Goal: Entertainment & Leisure: Consume media (video, audio)

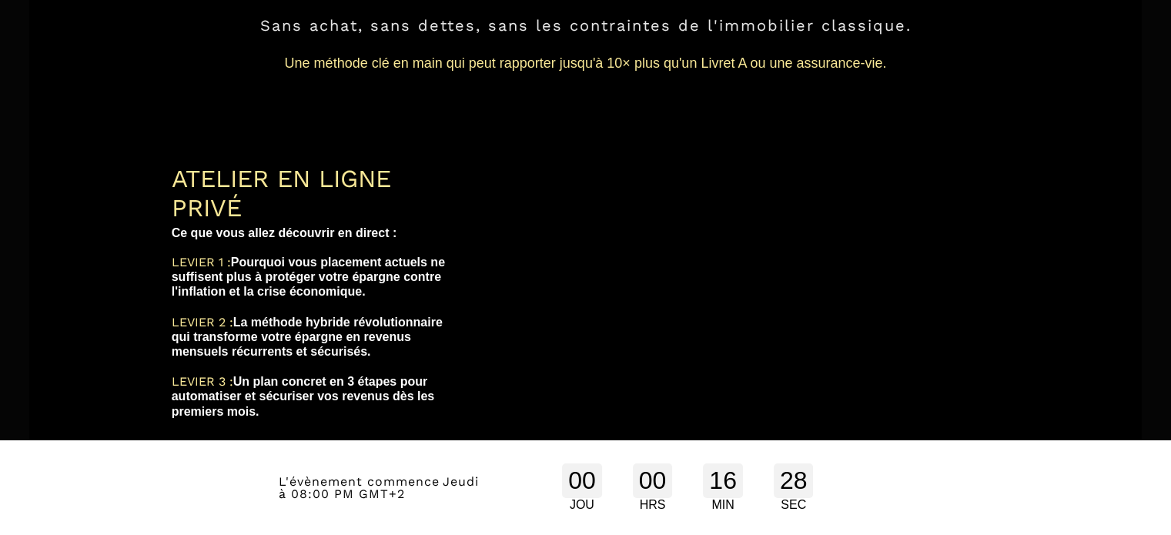
scroll to position [238, 0]
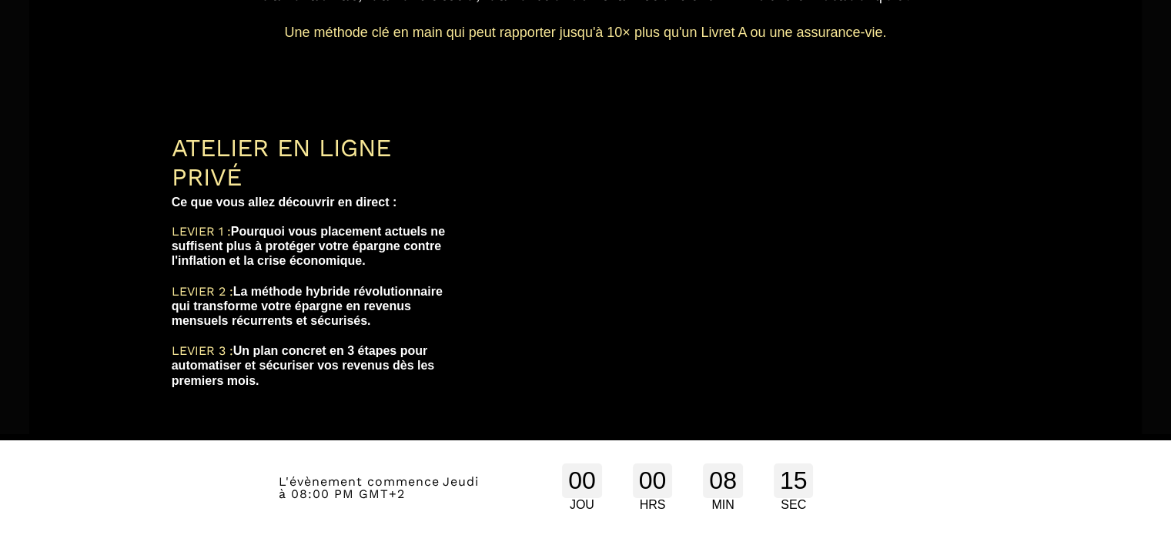
scroll to position [254, 0]
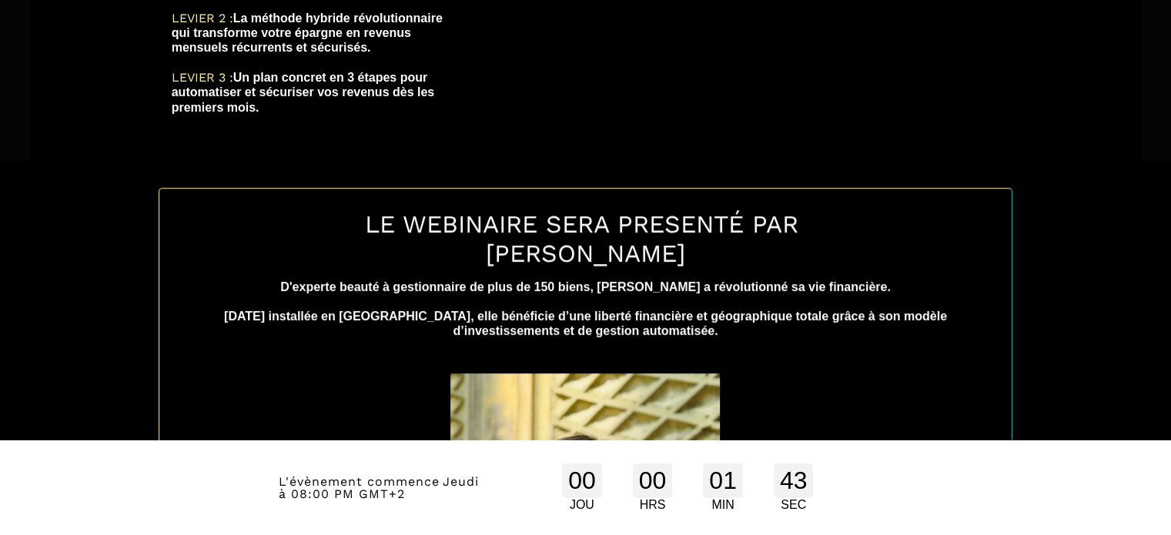
scroll to position [420, 0]
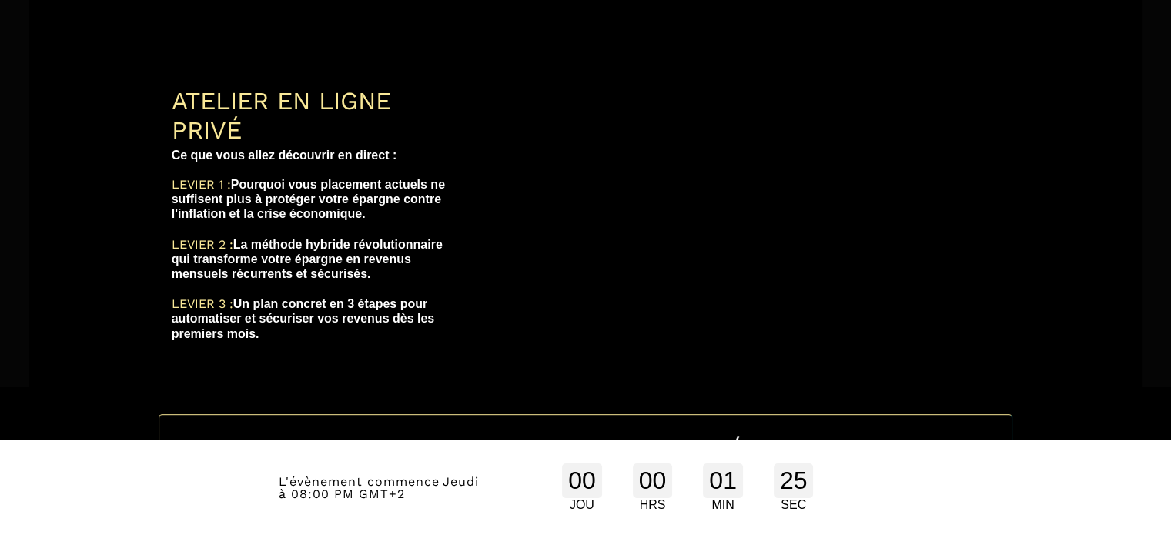
scroll to position [309, 0]
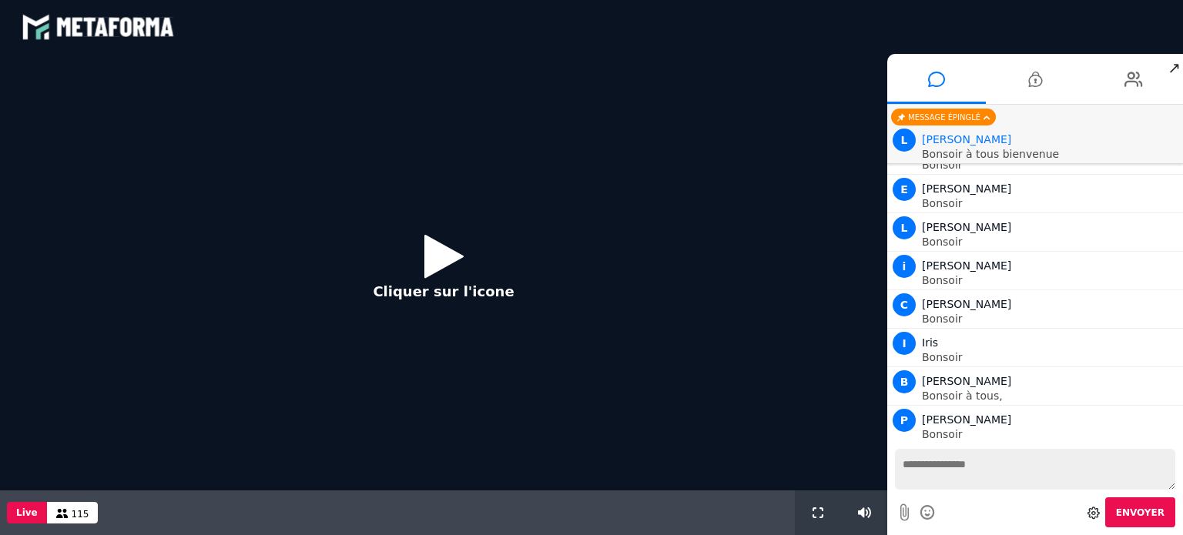
scroll to position [160, 0]
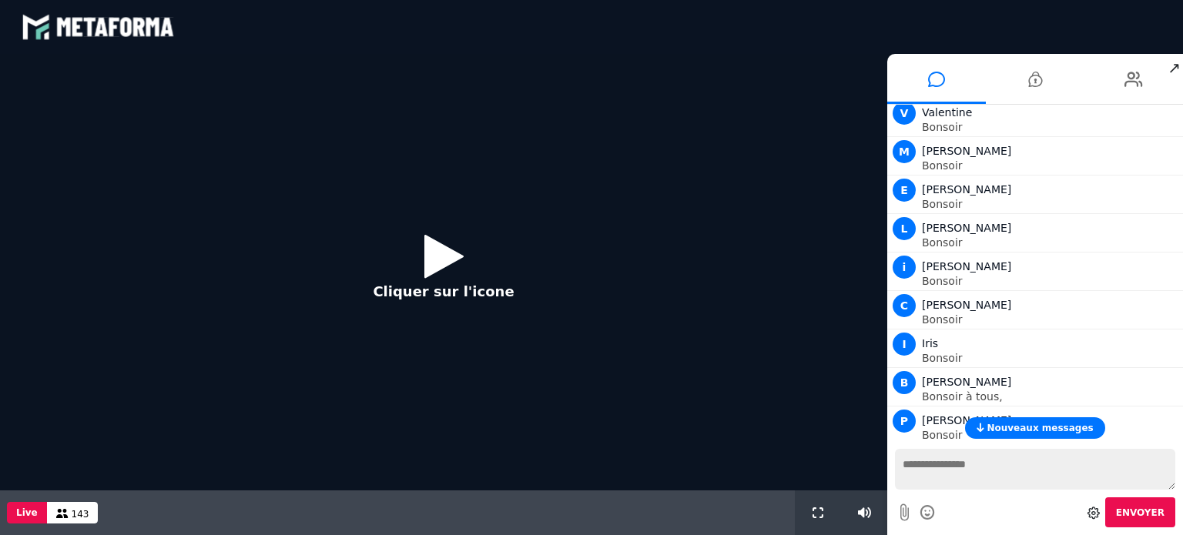
click at [487, 259] on button "Cliquer sur l'icone" at bounding box center [443, 272] width 172 height 99
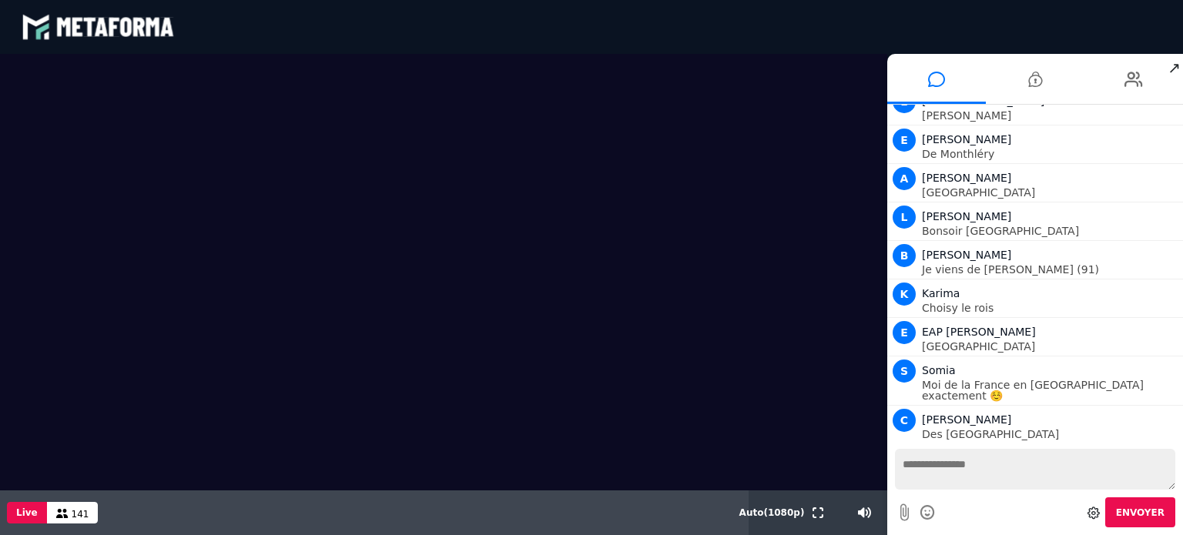
click at [965, 472] on textarea at bounding box center [1035, 469] width 280 height 41
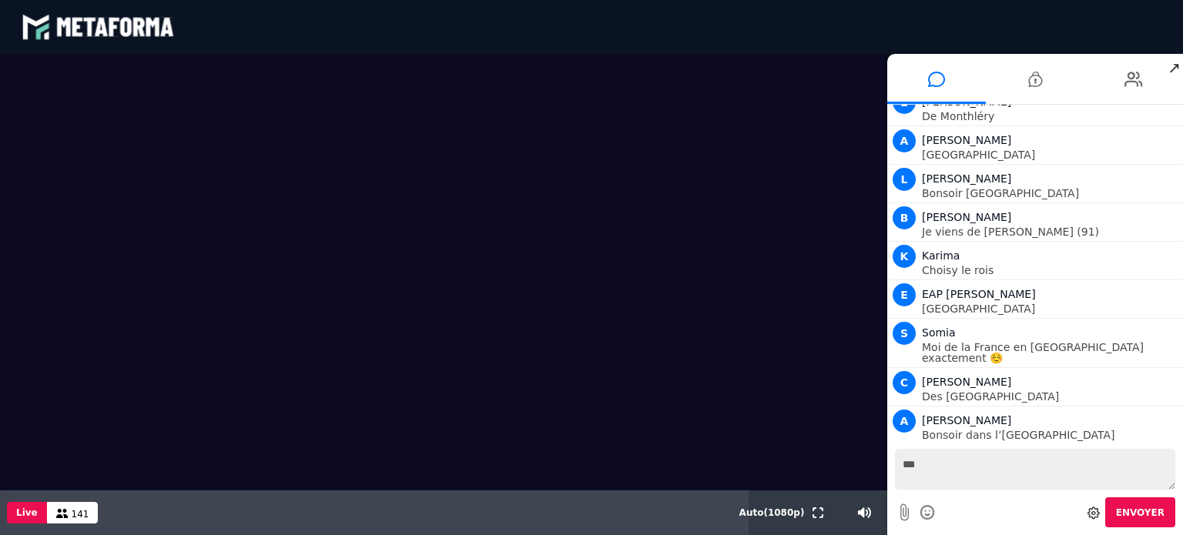
scroll to position [4455, 0]
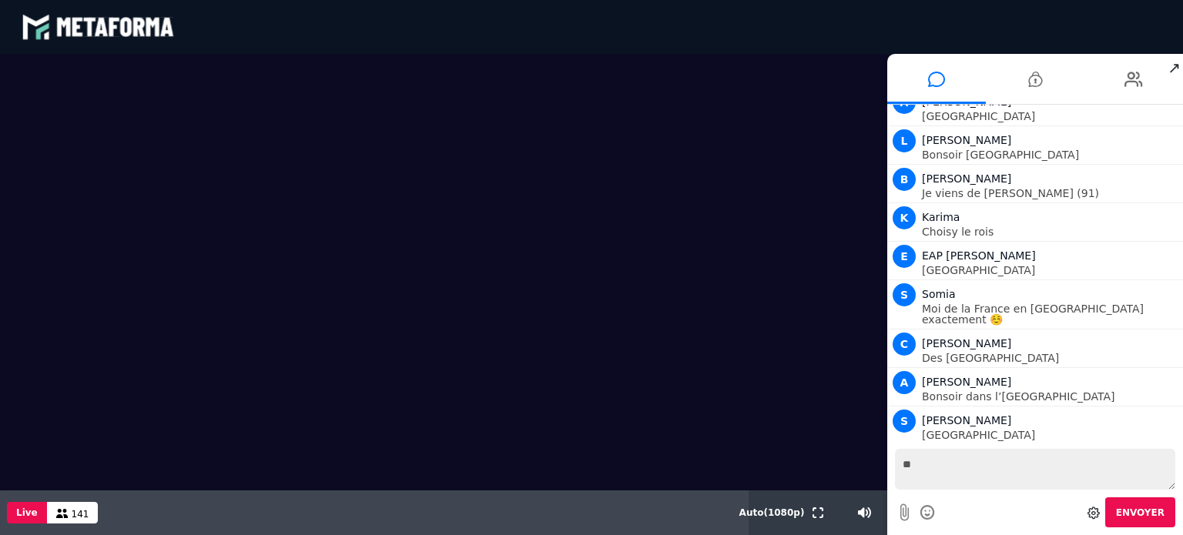
type textarea "*"
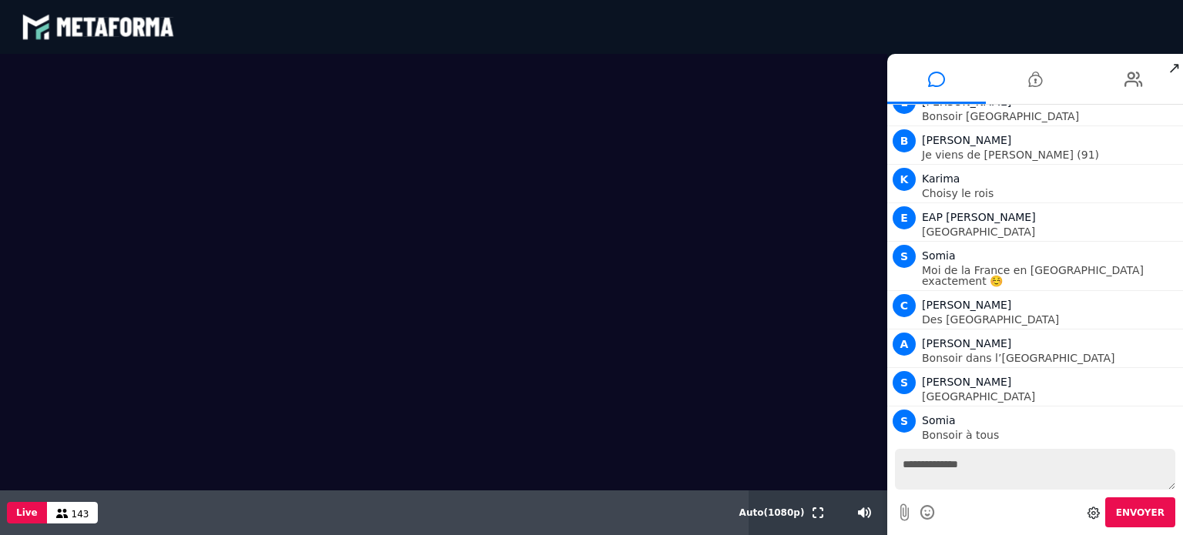
type textarea "**********"
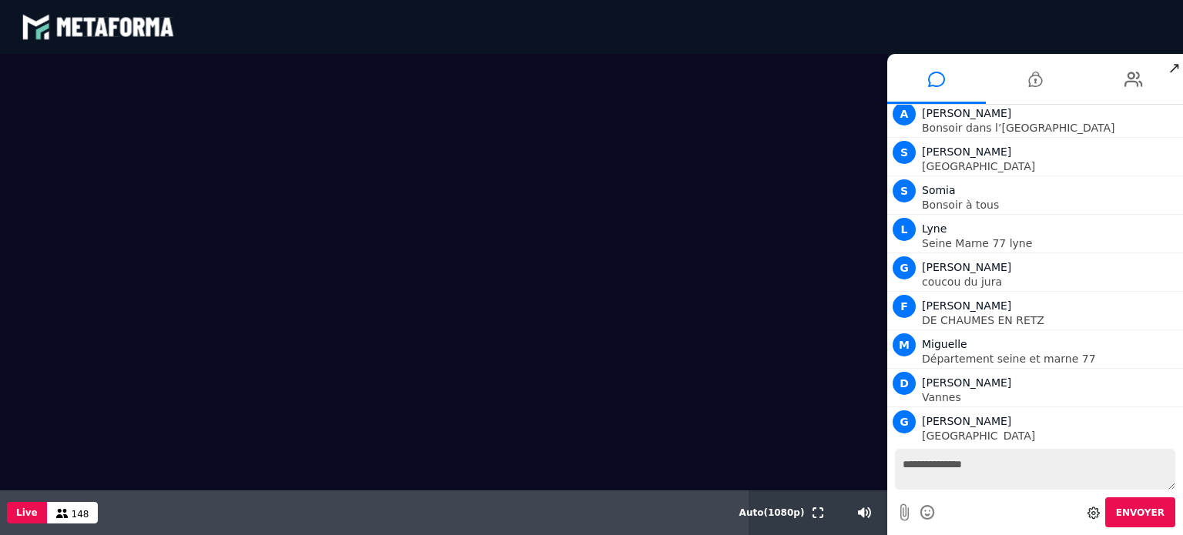
scroll to position [4761, 0]
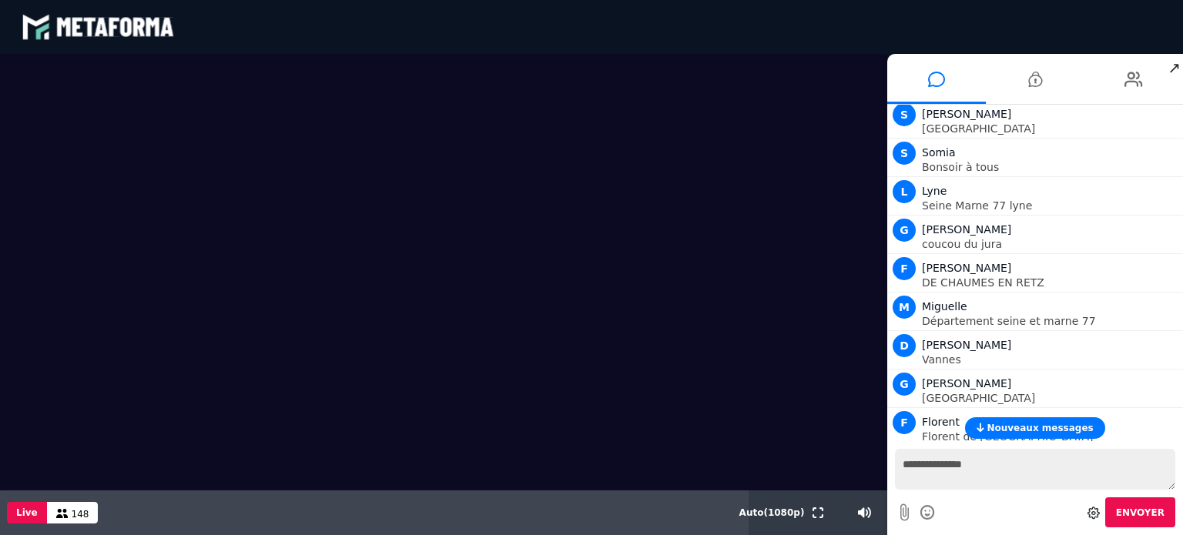
click at [1039, 425] on span "Nouveaux messages" at bounding box center [1039, 428] width 106 height 11
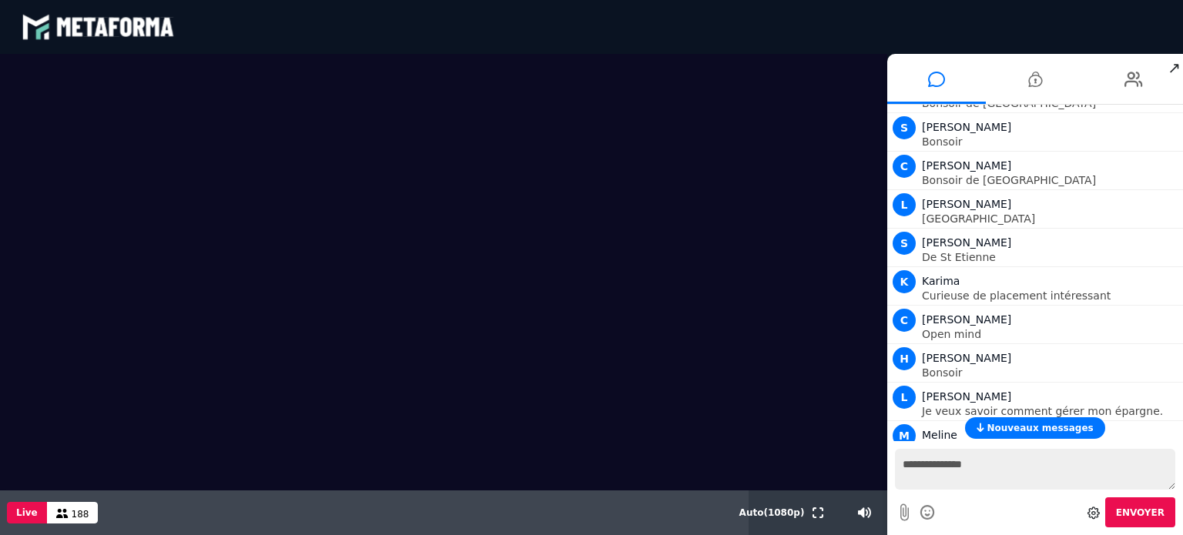
scroll to position [5528, 0]
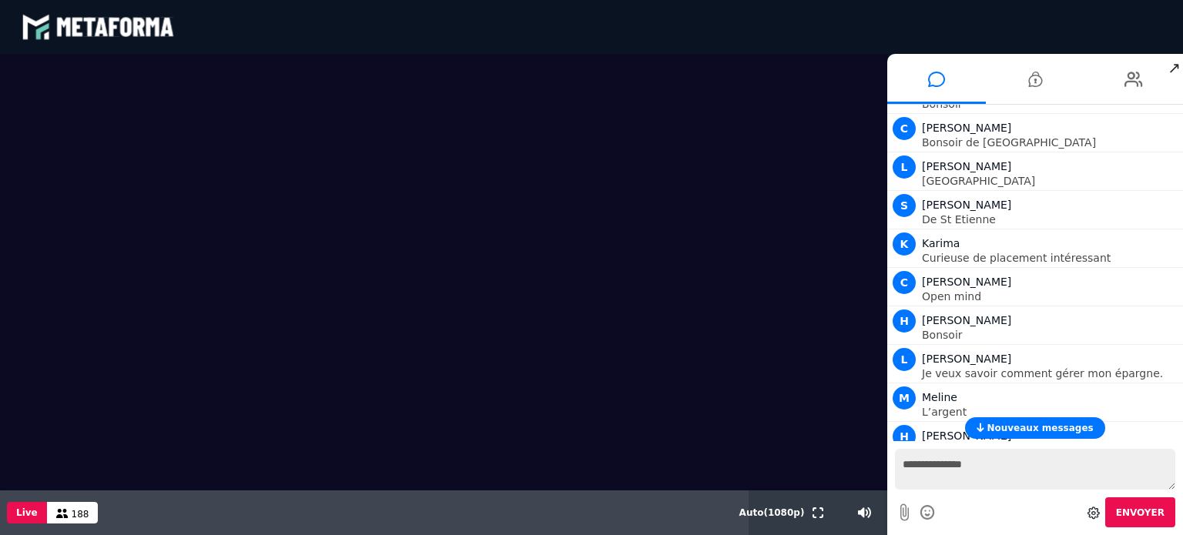
click at [959, 470] on textarea "**********" at bounding box center [1035, 469] width 280 height 41
type textarea "**********"
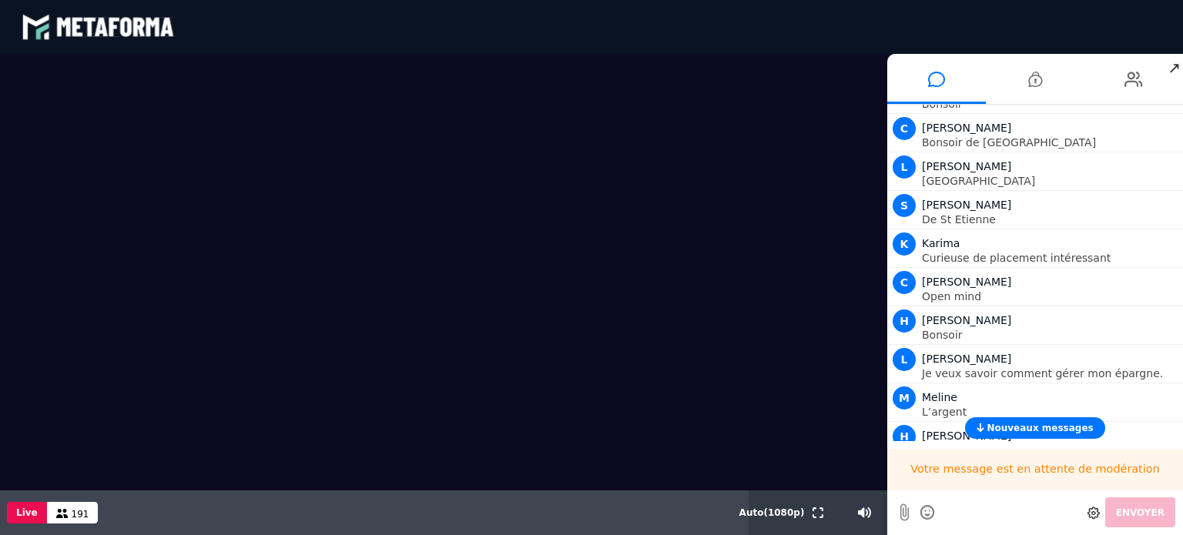
click at [1066, 418] on button "Nouveaux messages" at bounding box center [1034, 428] width 139 height 22
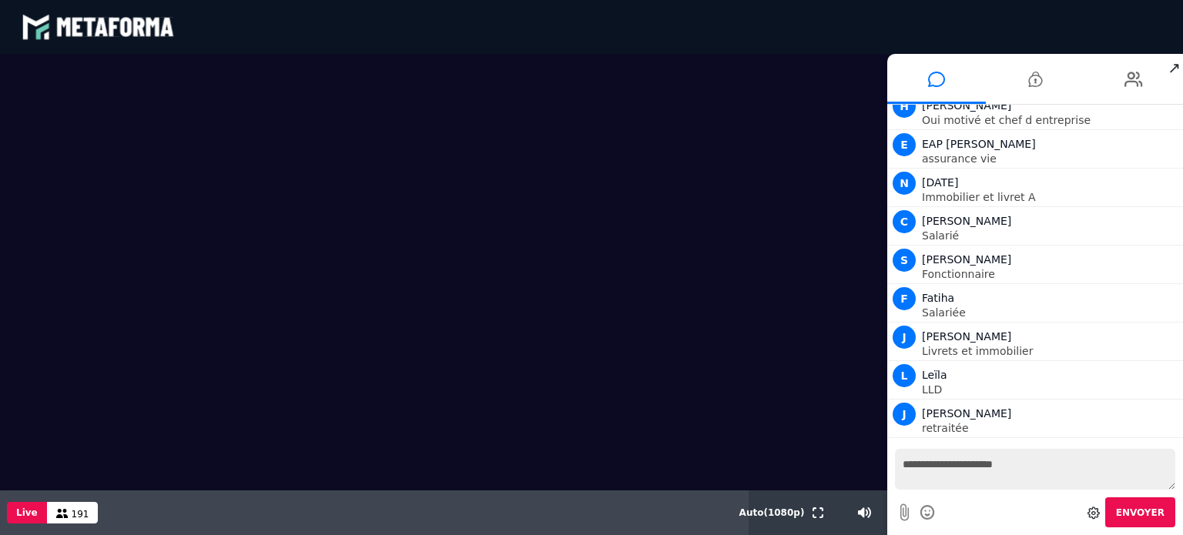
scroll to position [8715, 0]
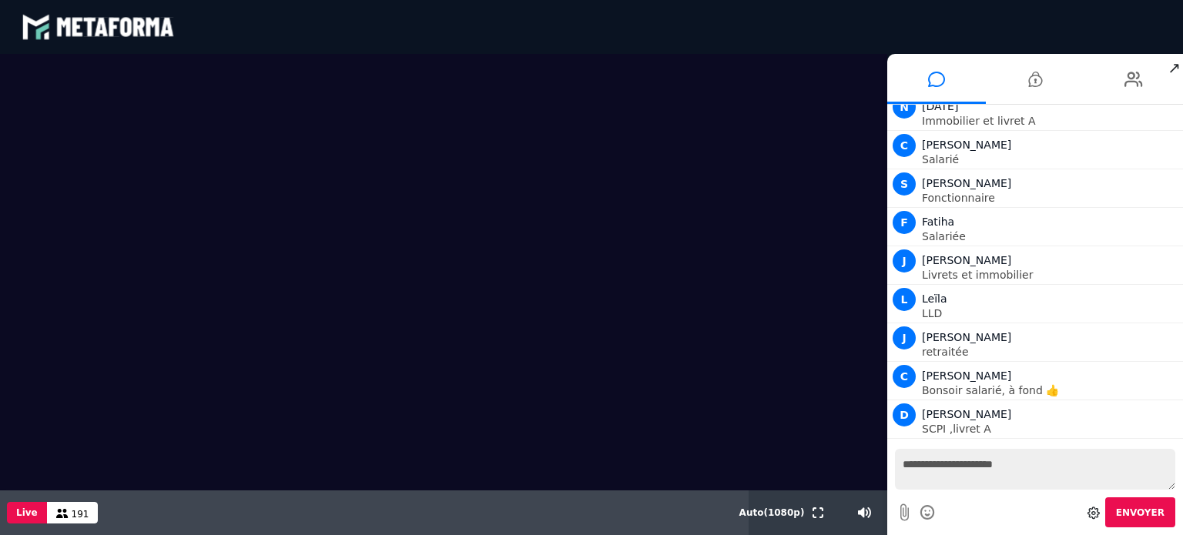
drag, startPoint x: 1178, startPoint y: 430, endPoint x: 1182, endPoint y: 416, distance: 15.1
click at [1182, 416] on div "Nouveaux messages L Lara Bonsoir à tous bienvenue G Gaston Bonsoir à tous L Leï…" at bounding box center [1035, 273] width 296 height 336
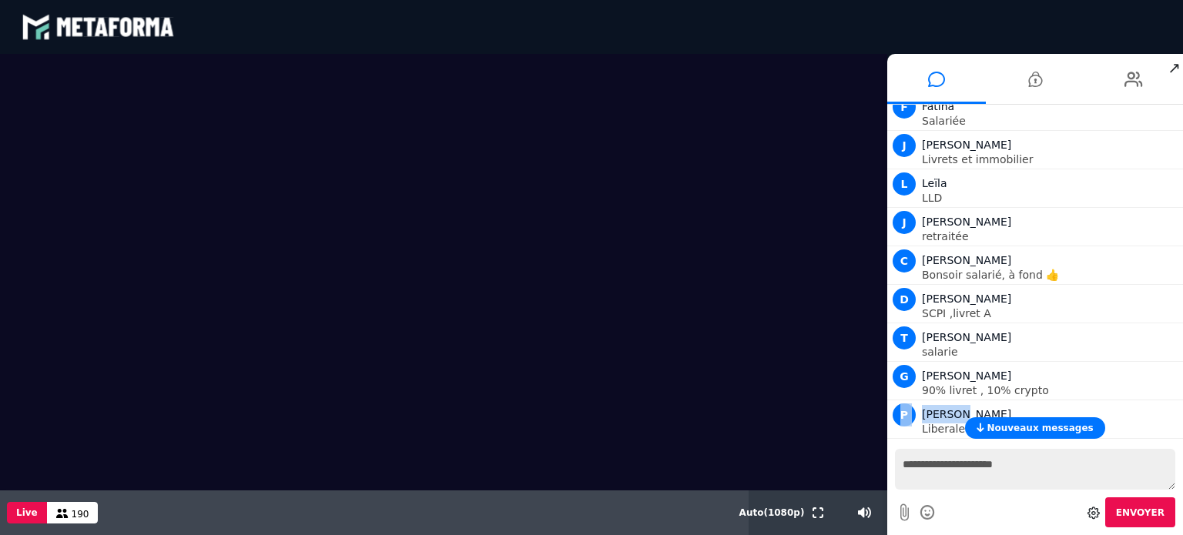
scroll to position [9098, 0]
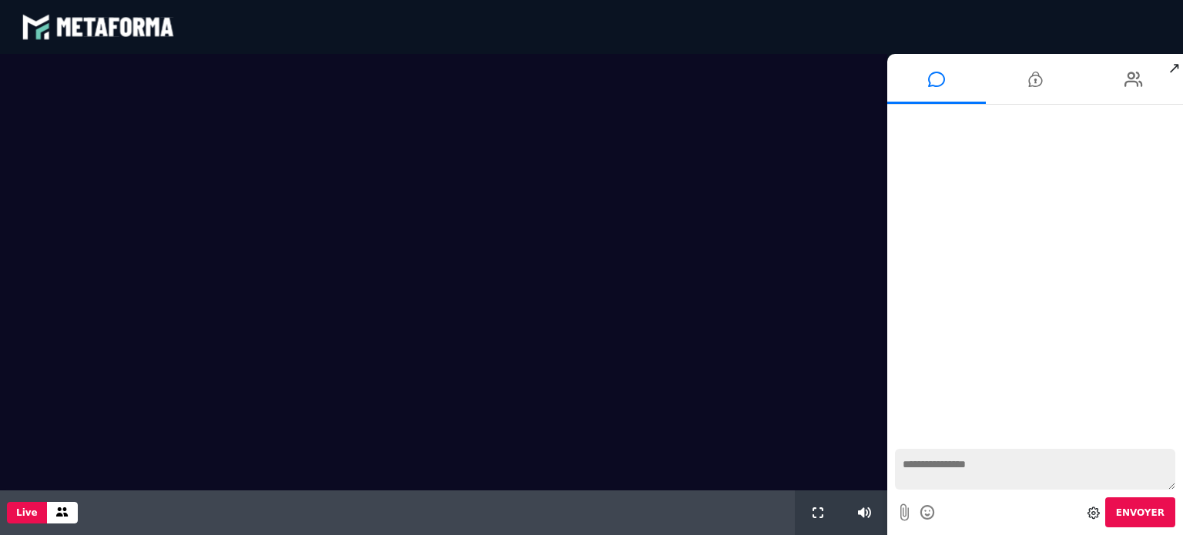
scroll to position [1207, 0]
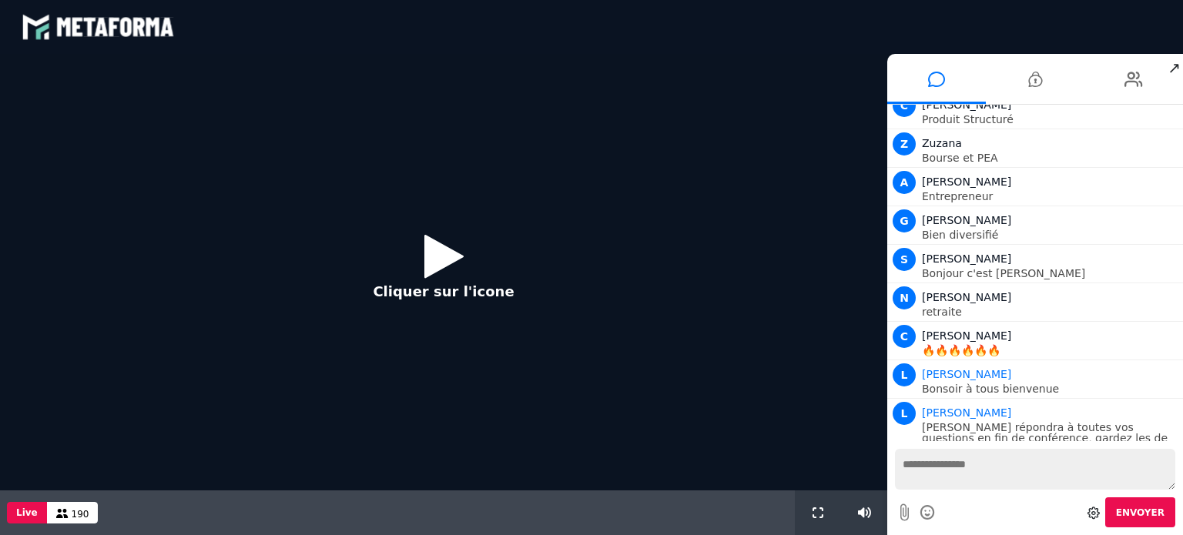
click at [483, 267] on button "Cliquer sur l'icone" at bounding box center [443, 272] width 172 height 99
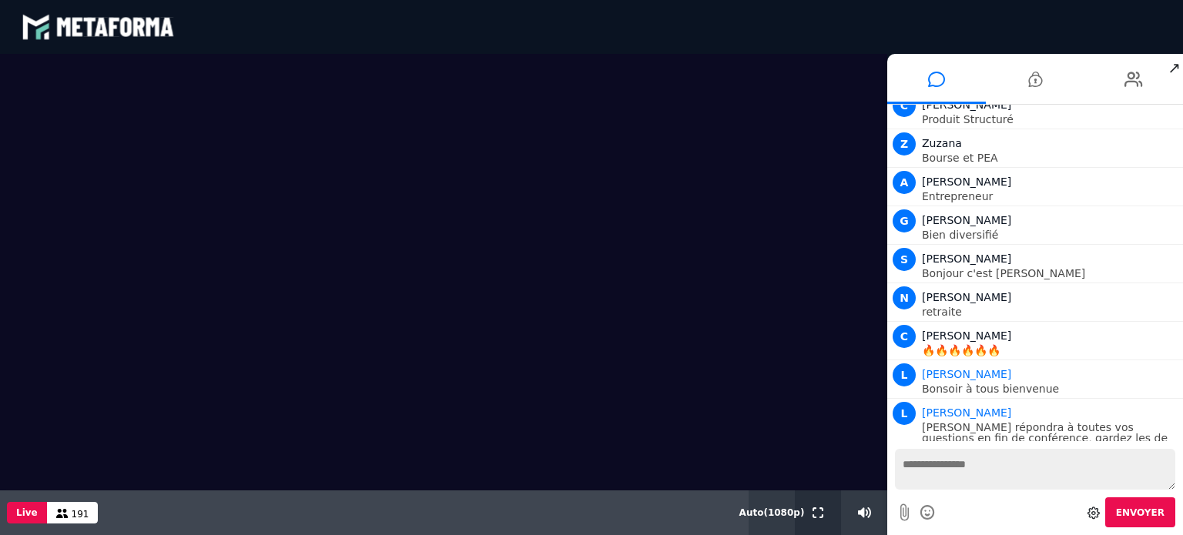
drag, startPoint x: 822, startPoint y: 514, endPoint x: 821, endPoint y: 607, distance: 92.4
click at [822, 514] on icon at bounding box center [817, 512] width 11 height 11
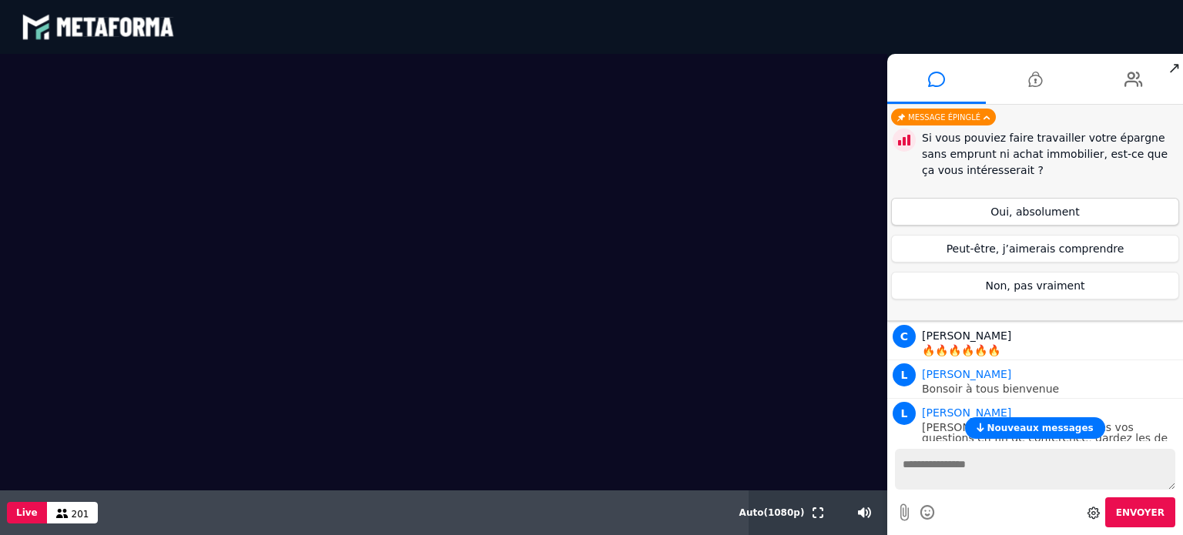
click at [1065, 205] on button "Oui, absolument" at bounding box center [1035, 212] width 288 height 28
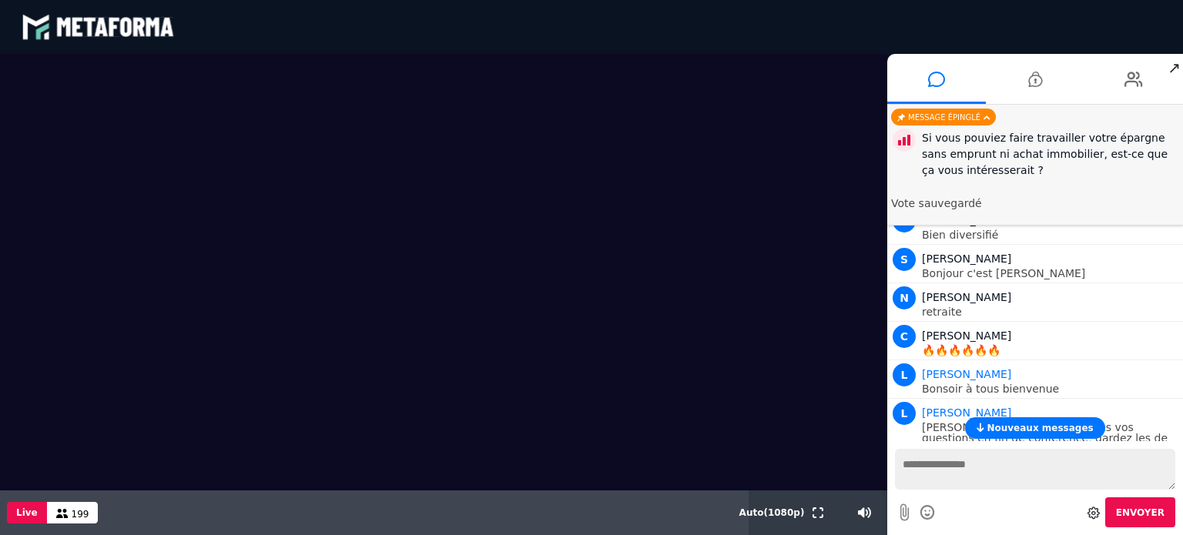
click at [1015, 425] on span "Nouveaux messages" at bounding box center [1039, 428] width 106 height 11
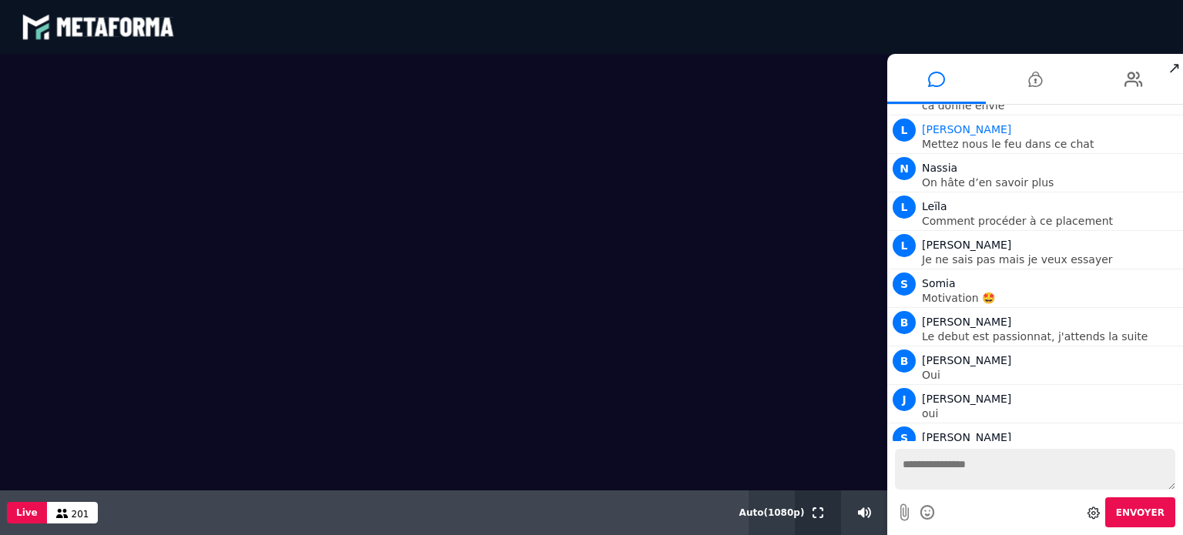
scroll to position [1782, 0]
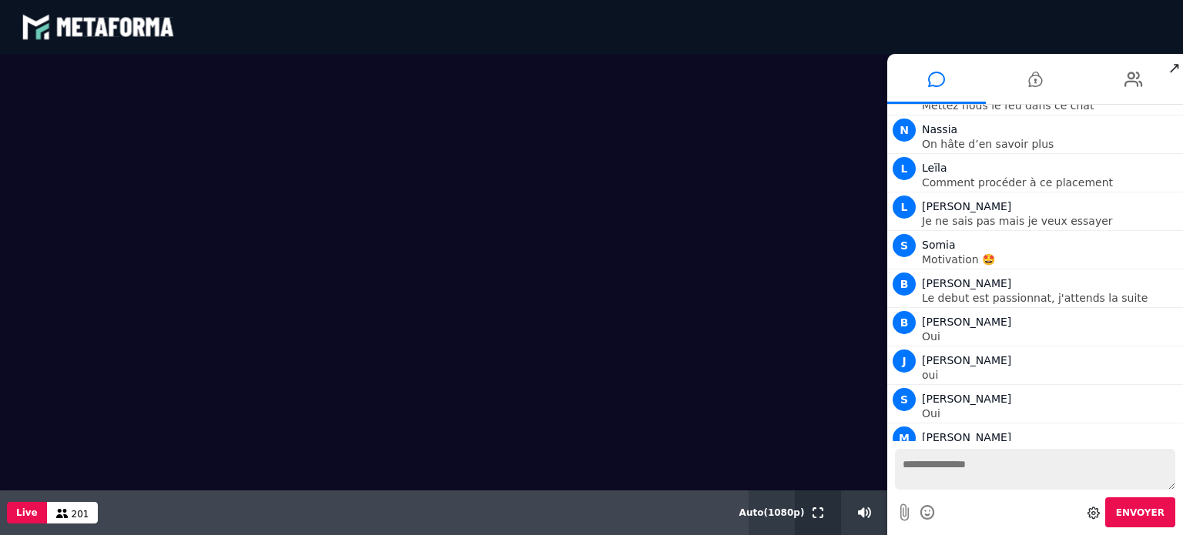
drag, startPoint x: 824, startPoint y: 518, endPoint x: 823, endPoint y: 611, distance: 92.4
click at [824, 518] on button at bounding box center [817, 512] width 17 height 45
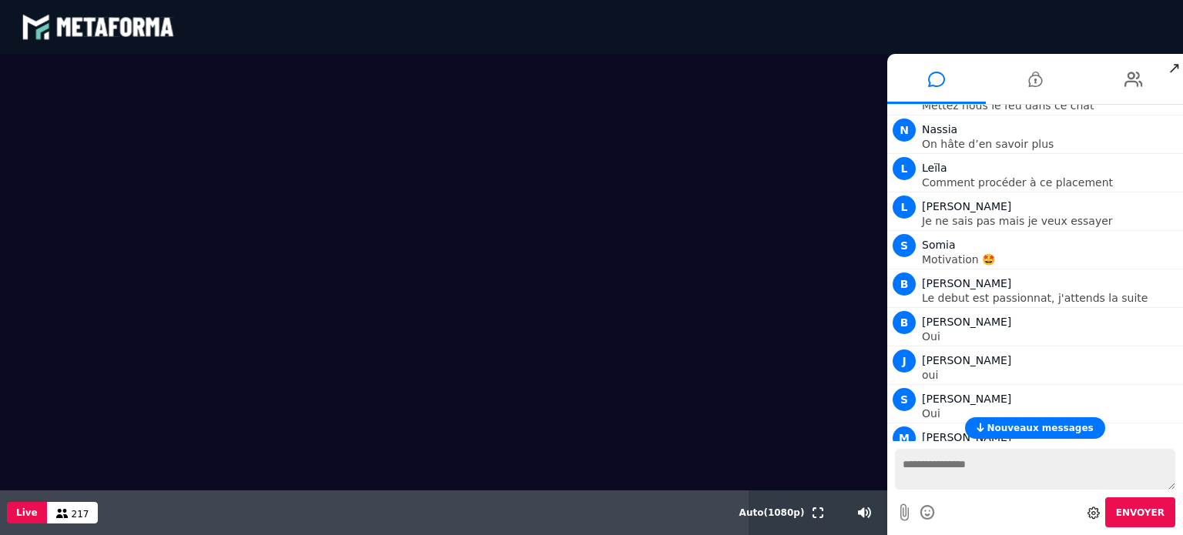
click at [1018, 423] on span "Nouveaux messages" at bounding box center [1039, 428] width 106 height 11
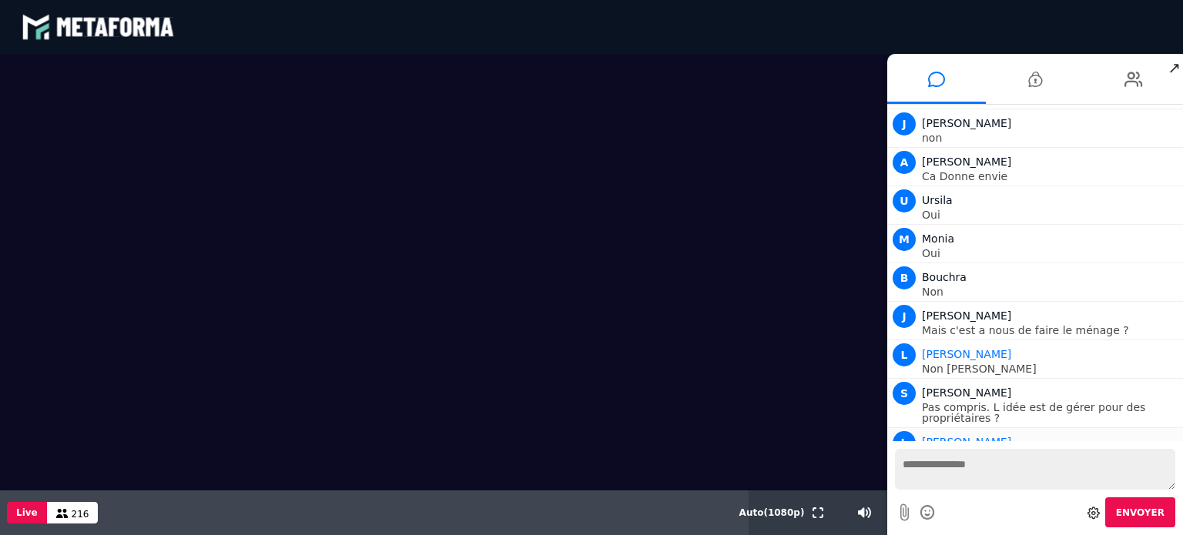
scroll to position [3014, 0]
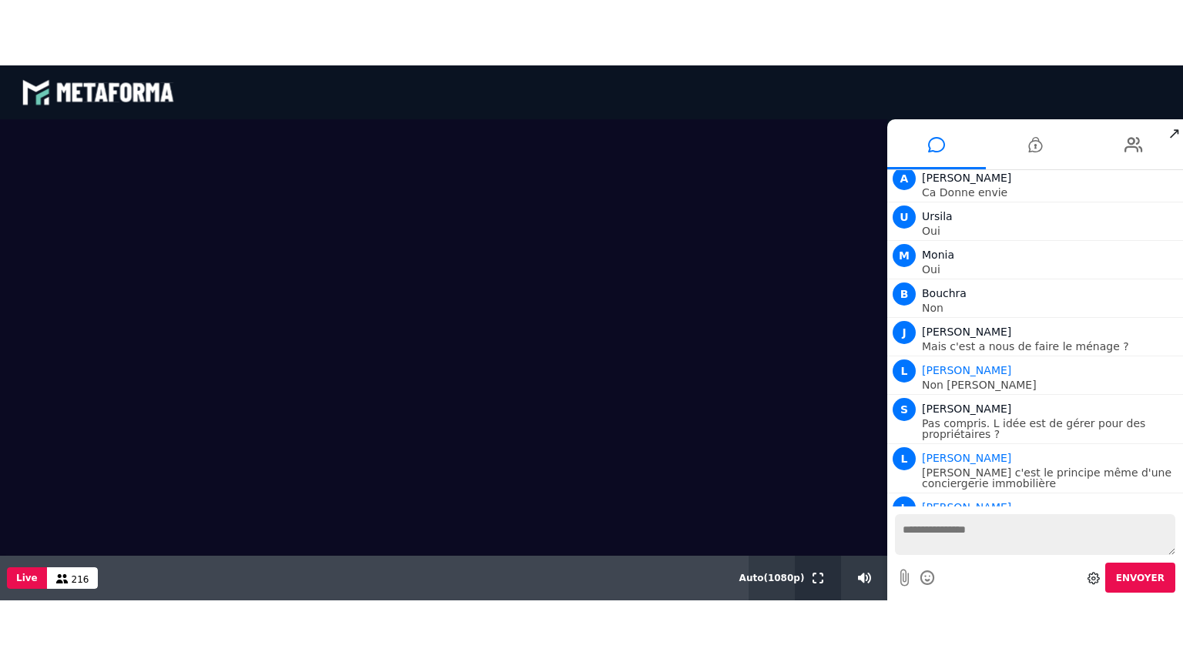
drag, startPoint x: 810, startPoint y: 586, endPoint x: 810, endPoint y: 679, distance: 93.2
click at [810, 534] on button at bounding box center [817, 577] width 17 height 45
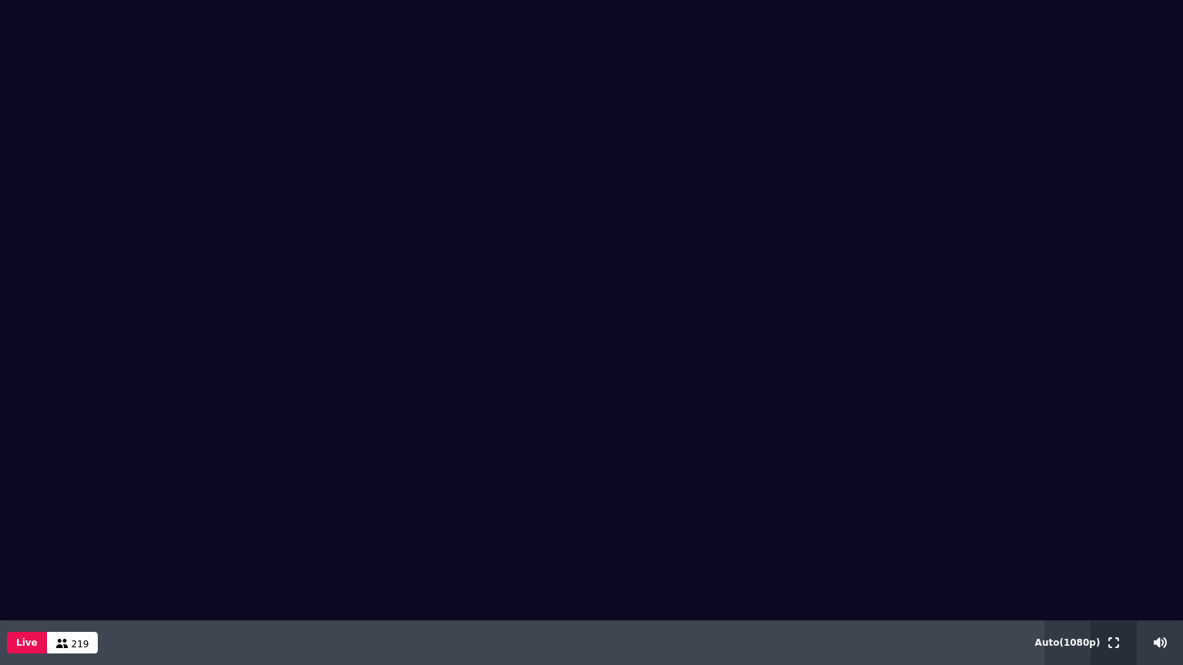
click at [1102, 534] on div at bounding box center [1113, 643] width 46 height 45
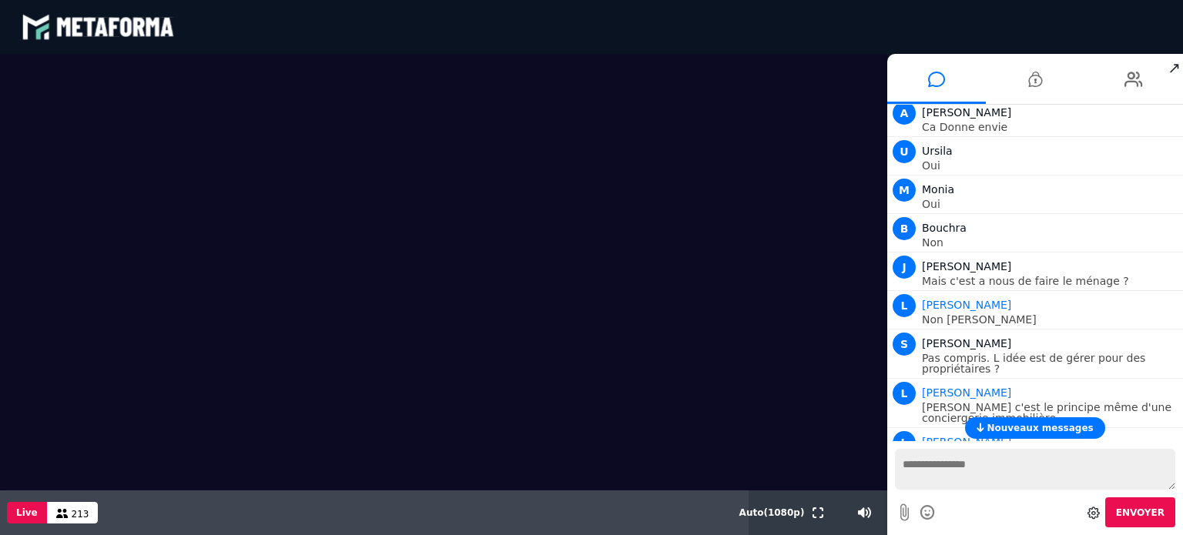
click at [1058, 427] on span "Nouveaux messages" at bounding box center [1039, 428] width 106 height 11
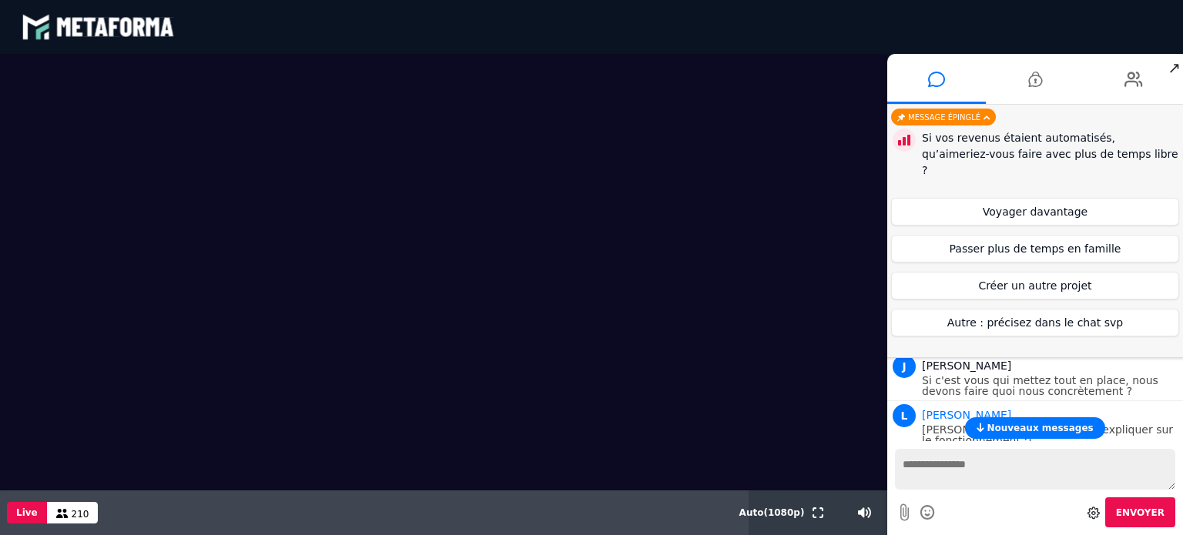
scroll to position [3314, 0]
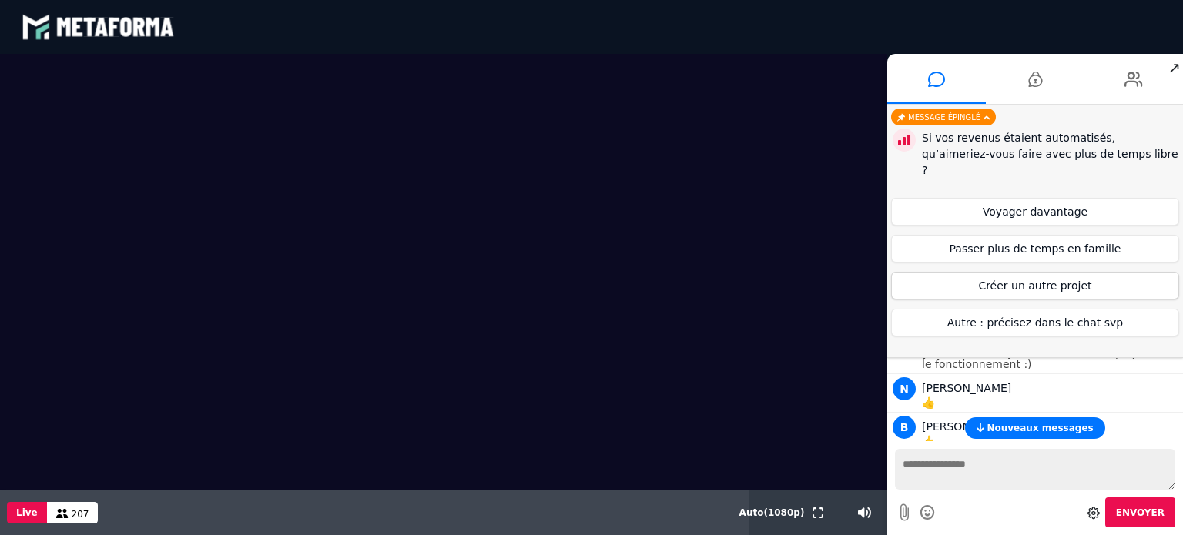
click at [1096, 276] on button "Créer un autre projet" at bounding box center [1035, 286] width 288 height 28
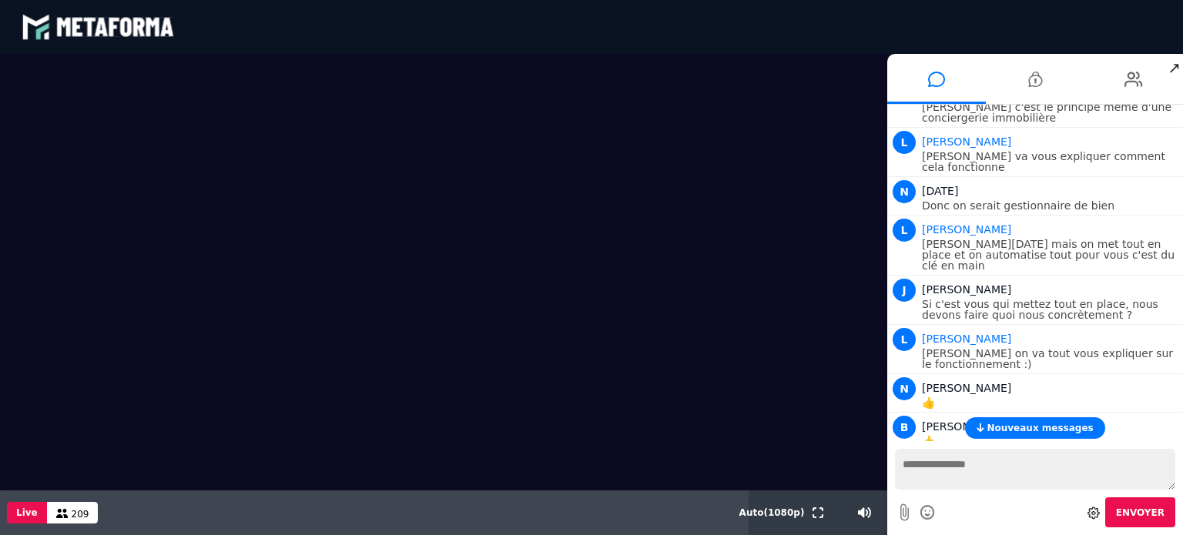
click at [1056, 432] on span "Nouveaux messages" at bounding box center [1039, 428] width 106 height 11
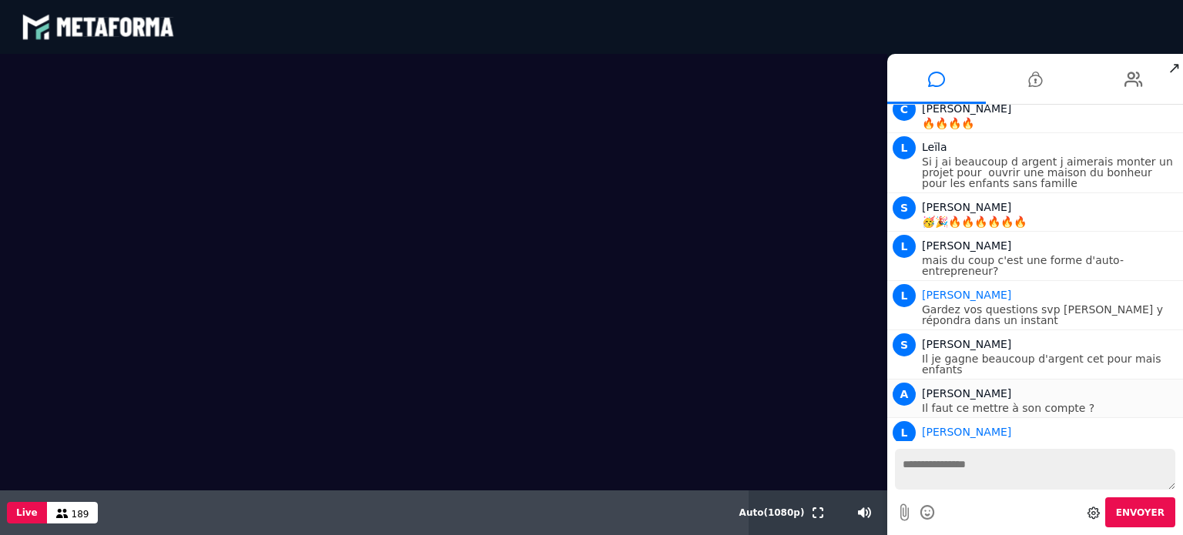
scroll to position [4934, 0]
